Goal: Task Accomplishment & Management: Complete application form

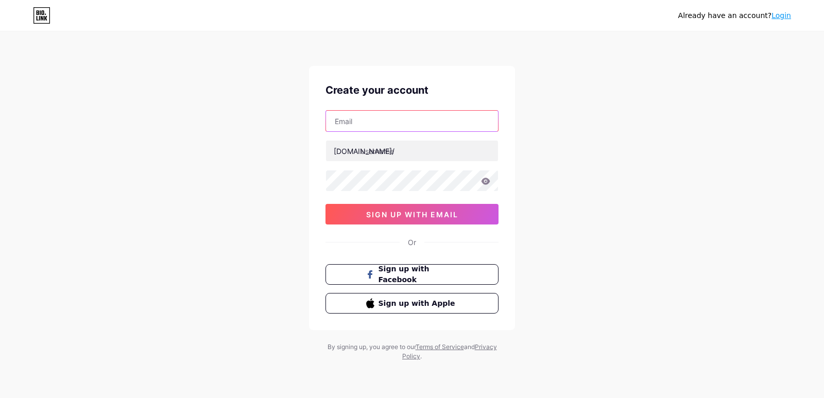
click at [395, 114] on input "text" at bounding box center [412, 121] width 172 height 21
paste input "[EMAIL_ADDRESS][DOMAIN_NAME]"
type input "[EMAIL_ADDRESS][DOMAIN_NAME]"
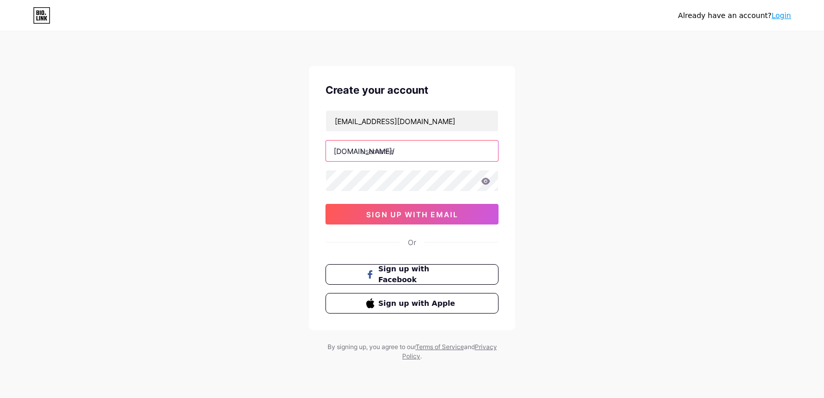
click at [390, 158] on input "text" at bounding box center [412, 151] width 172 height 21
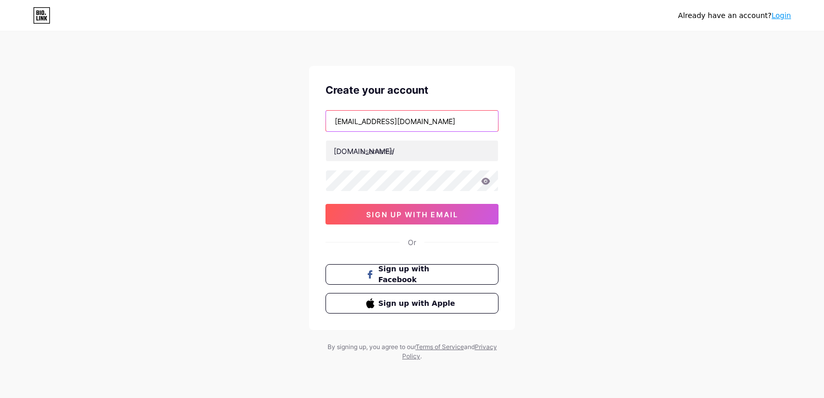
click at [353, 123] on input "[EMAIL_ADDRESS][DOMAIN_NAME]" at bounding box center [412, 121] width 172 height 21
drag, startPoint x: 355, startPoint y: 120, endPoint x: 326, endPoint y: 122, distance: 29.4
click at [326, 122] on div "[EMAIL_ADDRESS][DOMAIN_NAME]" at bounding box center [412, 121] width 173 height 22
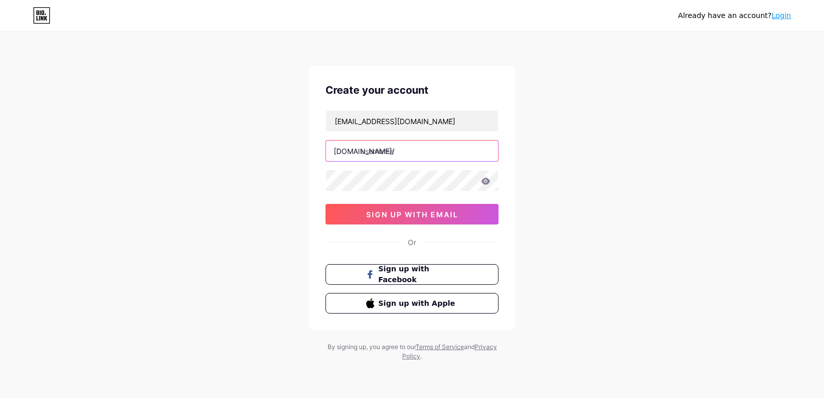
click at [373, 155] on input "text" at bounding box center [412, 151] width 172 height 21
paste input "zofuly"
type input "zofuly"
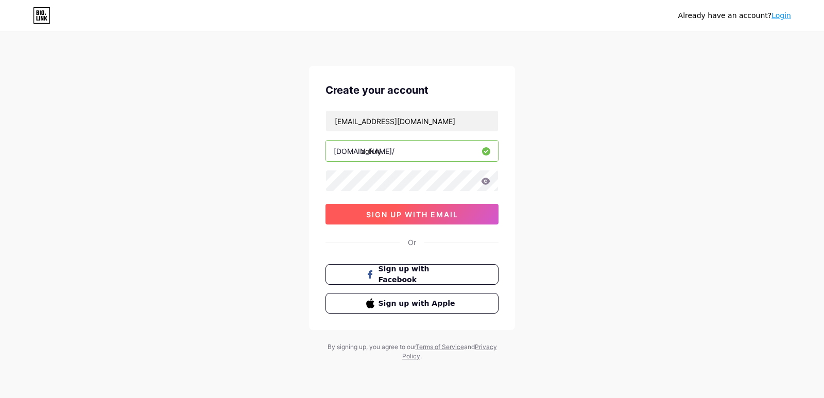
click at [441, 220] on button "sign up with email" at bounding box center [412, 214] width 173 height 21
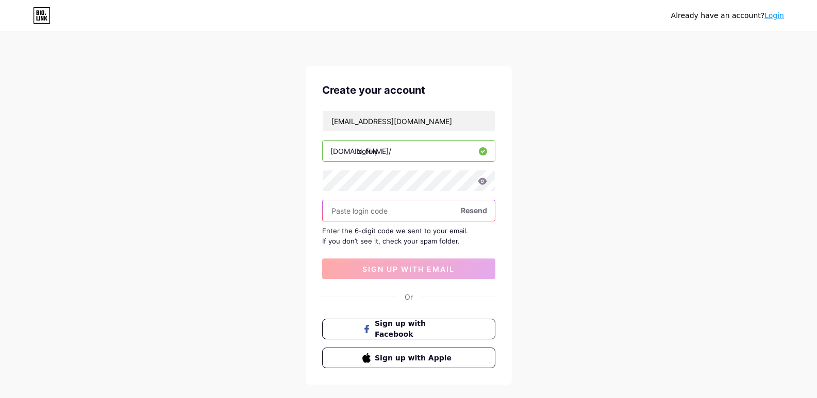
click at [358, 217] on input "text" at bounding box center [409, 210] width 172 height 21
paste input "912933"
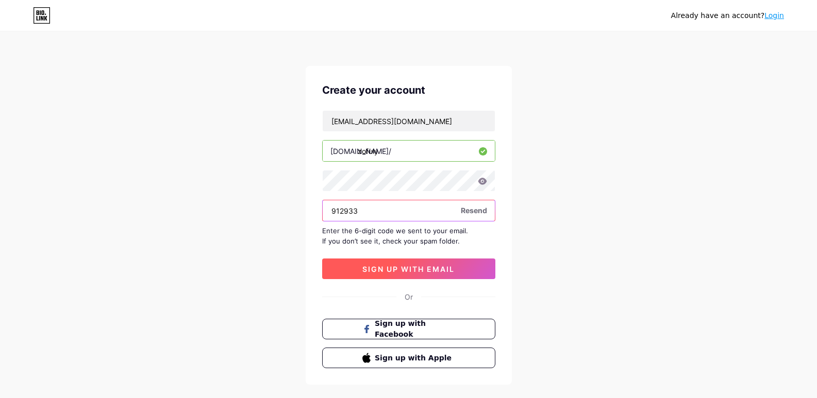
type input "912933"
click at [402, 278] on button "sign up with email" at bounding box center [408, 269] width 173 height 21
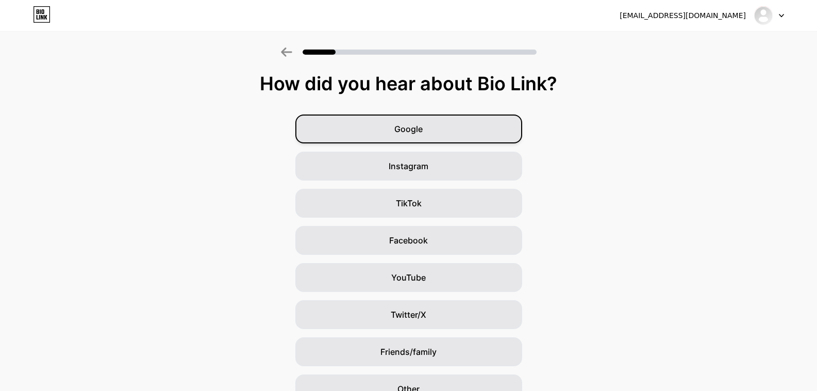
click at [428, 130] on div "Google" at bounding box center [408, 128] width 227 height 29
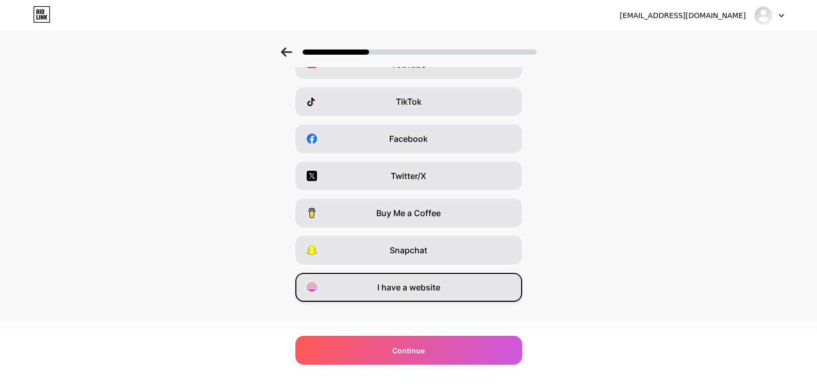
scroll to position [105, 0]
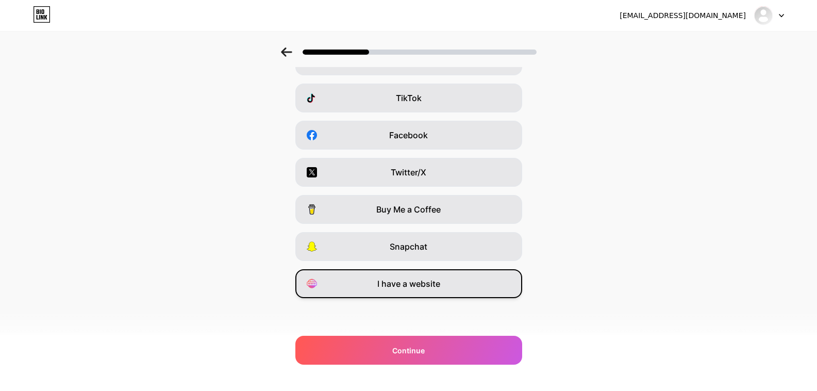
click at [419, 281] on span "I have a website" at bounding box center [408, 283] width 63 height 12
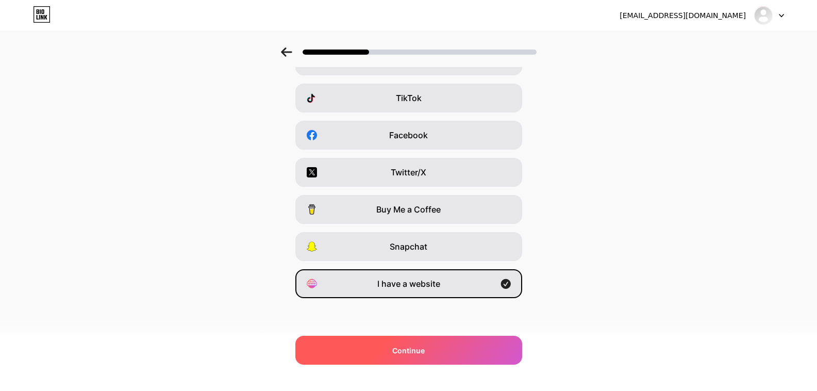
click at [412, 352] on span "Continue" at bounding box center [408, 350] width 32 height 11
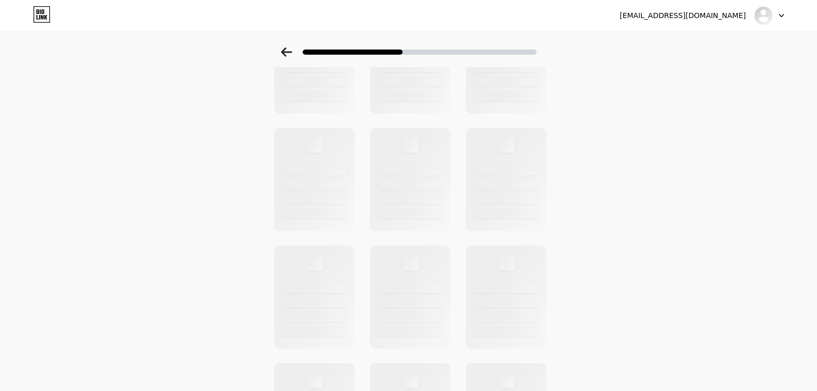
scroll to position [0, 0]
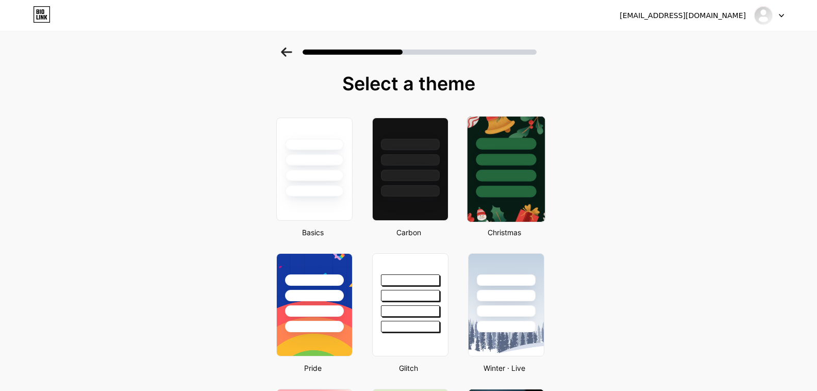
click at [498, 181] on div at bounding box center [505, 156] width 77 height 81
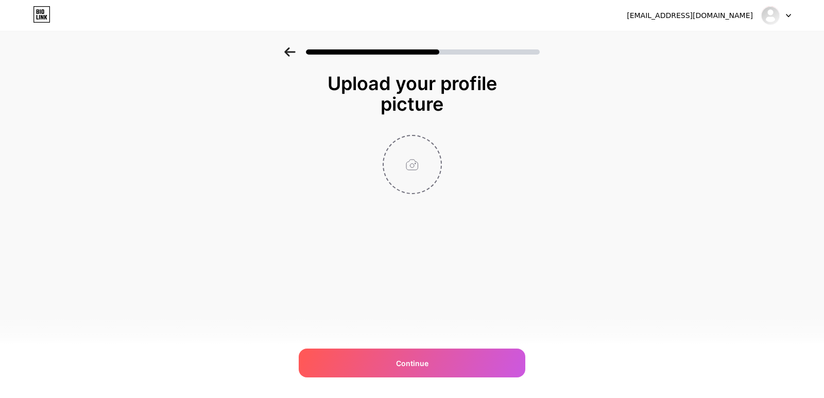
click at [427, 170] on input "file" at bounding box center [412, 164] width 57 height 57
type input "C:\fakepath\Red White Minimalist Medical Pharmacy Logo.jpg"
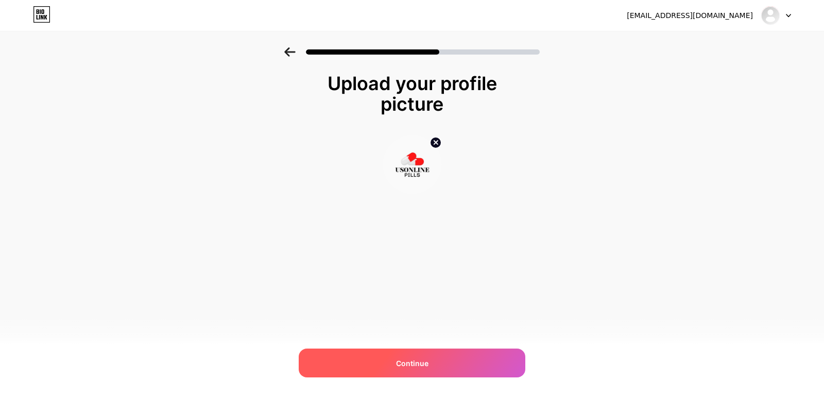
click at [414, 359] on span "Continue" at bounding box center [412, 363] width 32 height 11
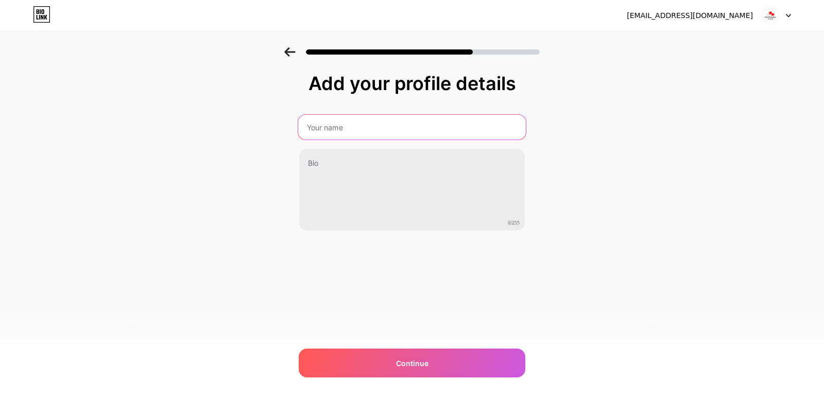
click at [341, 127] on input "text" at bounding box center [412, 127] width 228 height 25
type input "usonlinepills"
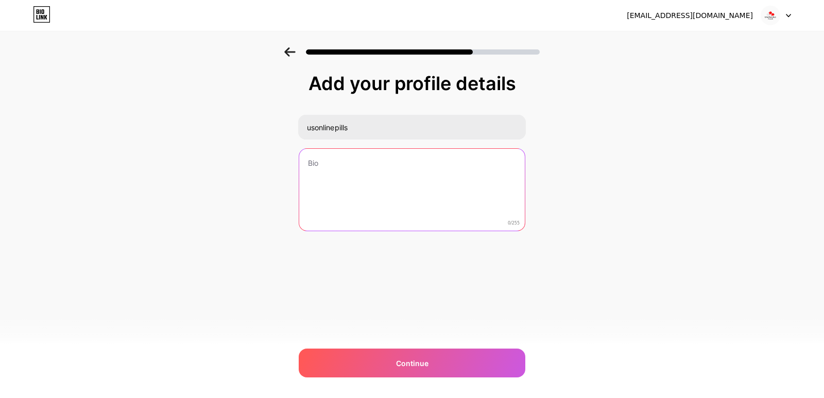
click at [330, 167] on textarea at bounding box center [412, 190] width 226 height 83
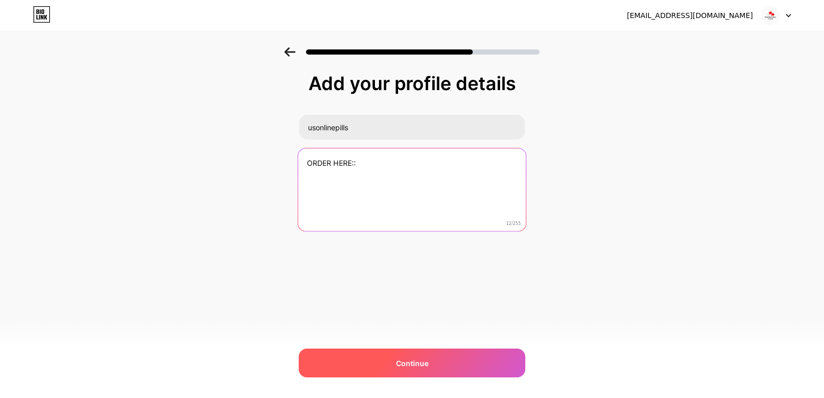
type textarea "ORDER HERE::"
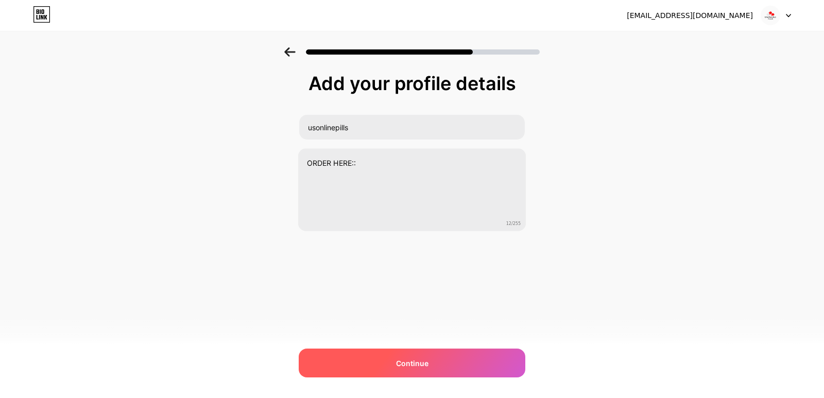
click at [410, 366] on span "Continue" at bounding box center [412, 363] width 32 height 11
